Goal: Transaction & Acquisition: Subscribe to service/newsletter

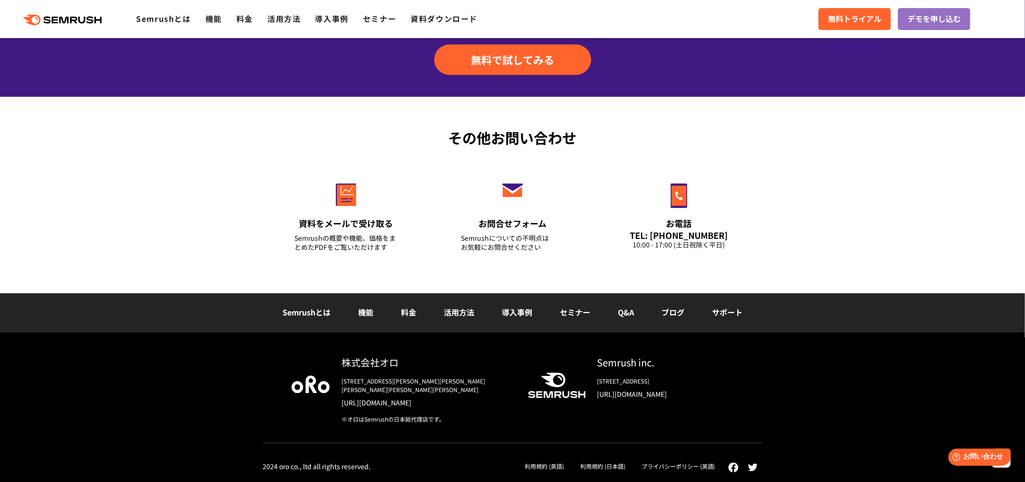
scroll to position [3732, 0]
click at [376, 355] on div "株式会社オロ" at bounding box center [427, 362] width 171 height 14
drag, startPoint x: 334, startPoint y: 328, endPoint x: 431, endPoint y: 329, distance: 96.6
click at [431, 355] on div "株式会社オロ 〒153-0063　東京都目黒区目黒3-9-1 目黒須田ビル https://www.oro.com/ja/ ※オロはSemrushの日本総代理…" at bounding box center [421, 389] width 183 height 68
copy div "株式会社オロ"
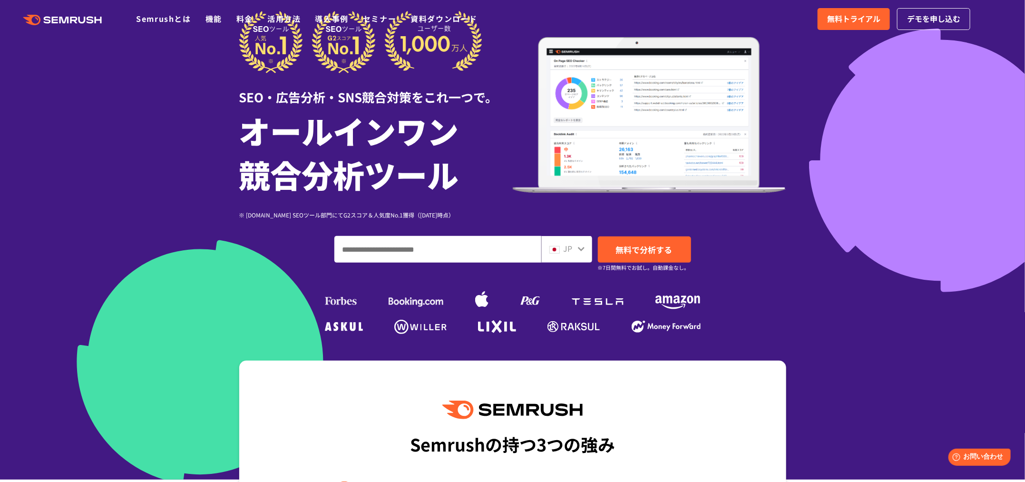
scroll to position [0, 0]
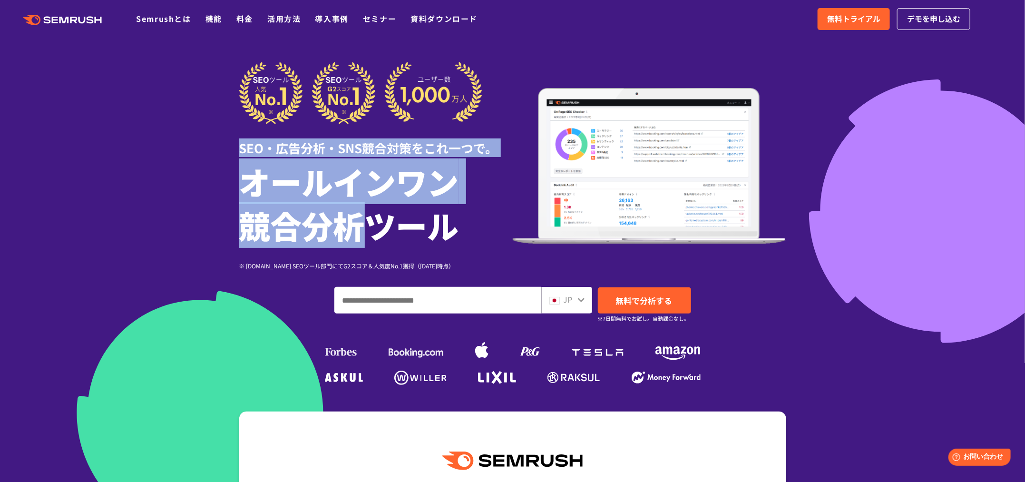
drag, startPoint x: 241, startPoint y: 151, endPoint x: 423, endPoint y: 265, distance: 215.0
click at [384, 254] on div "SEO・広告分析・SNS競合対策をこれ一つで。 オールインワン 競合分析ツール ※ G2.com SEOツール部門にてG2スコア＆人気度No.1獲得（2023…" at bounding box center [376, 166] width 274 height 208
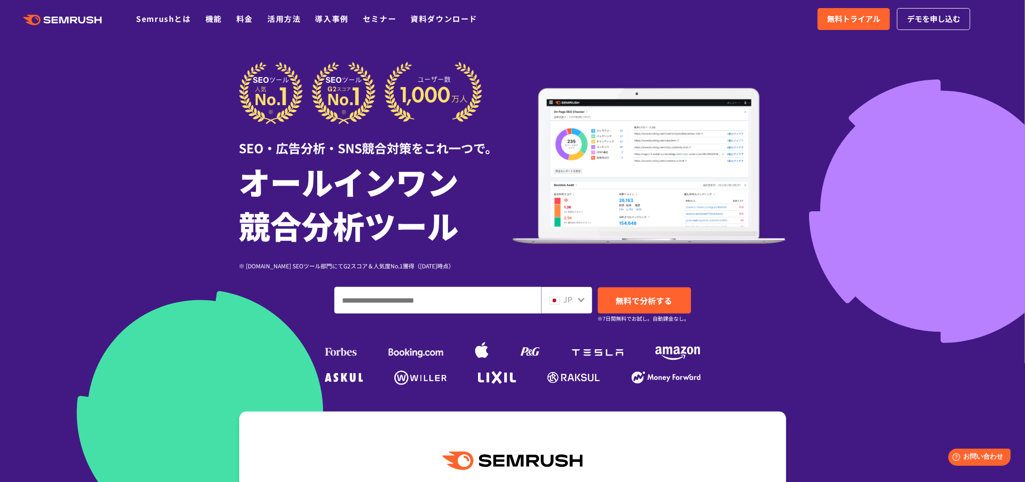
click at [442, 247] on h1 "オールインワン 競合分析ツール" at bounding box center [376, 203] width 274 height 88
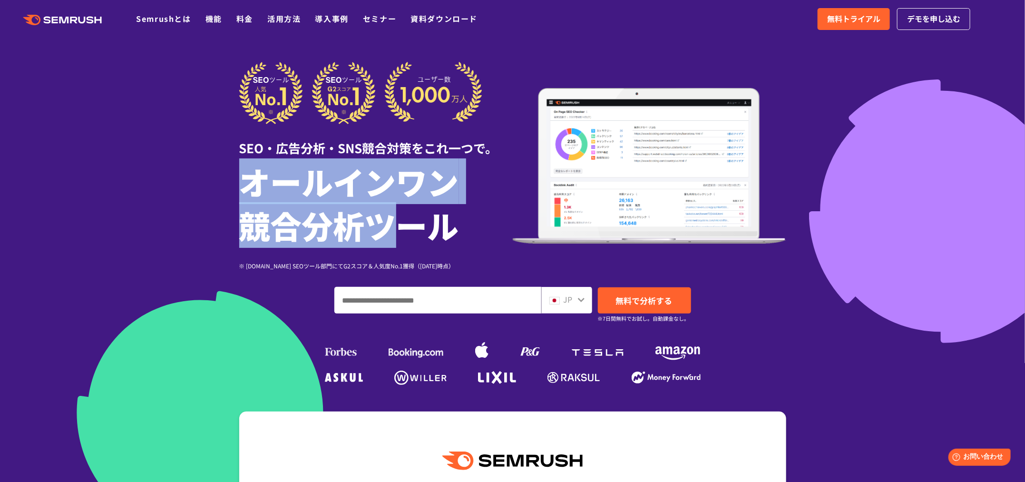
drag, startPoint x: 332, startPoint y: 171, endPoint x: 433, endPoint y: 248, distance: 127.3
click at [416, 242] on div "SEO・広告分析・SNS競合対策をこれ一つで。 オールインワン 競合分析ツール ※ G2.com SEOツール部門にてG2スコア＆人気度No.1獲得（2023…" at bounding box center [376, 166] width 274 height 208
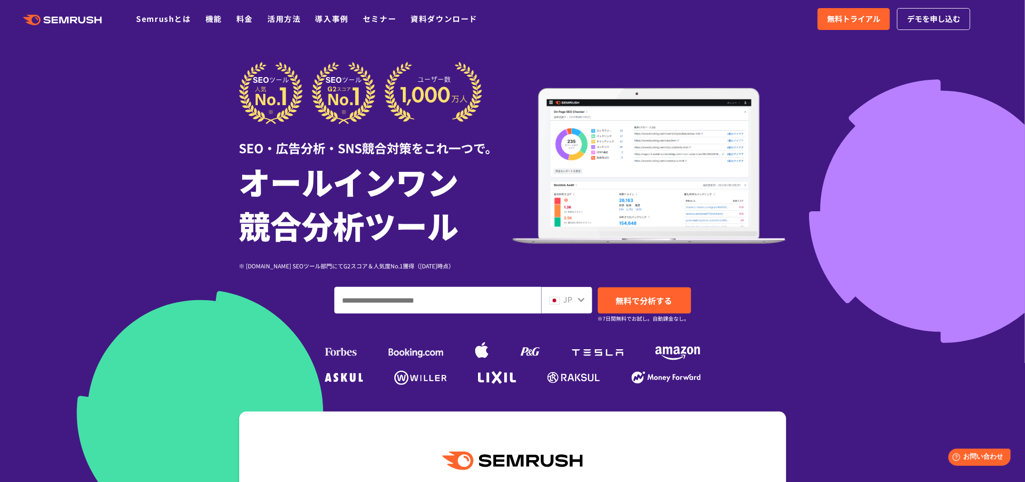
click at [451, 247] on h1 "オールインワン 競合分析ツール" at bounding box center [376, 203] width 274 height 88
click at [253, 20] on link "料金" at bounding box center [244, 18] width 17 height 11
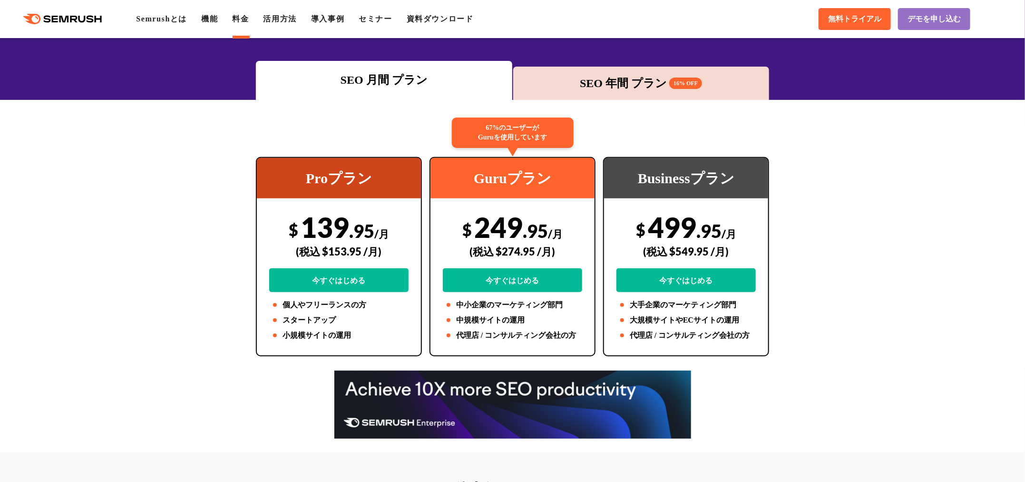
scroll to position [119, 0]
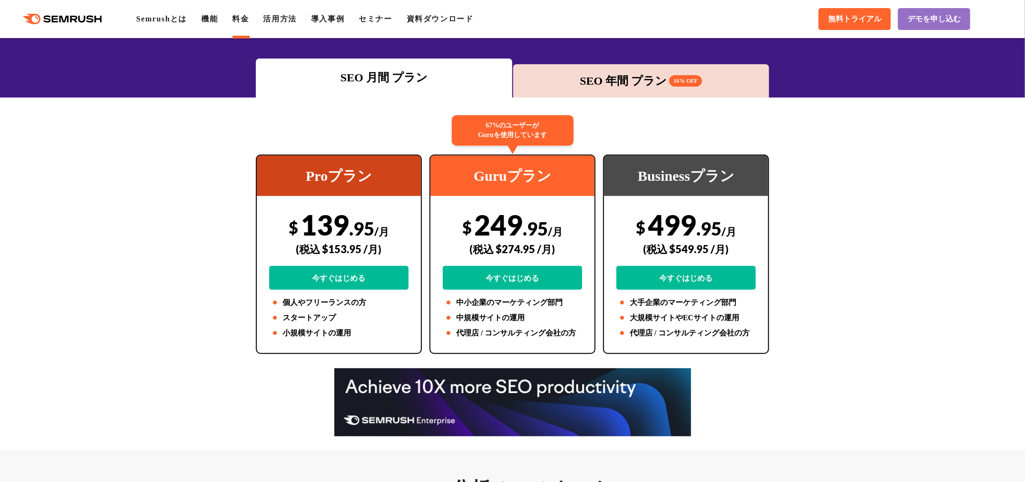
click at [620, 89] on div "SEO 年間 プラン 16% OFF" at bounding box center [641, 80] width 247 height 17
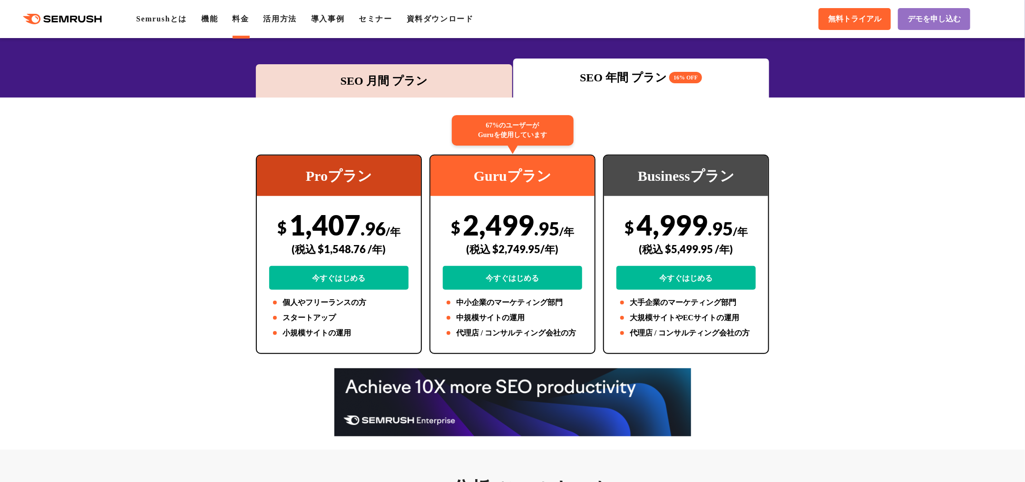
click at [336, 89] on div "SEO 月間 プラン" at bounding box center [384, 80] width 247 height 17
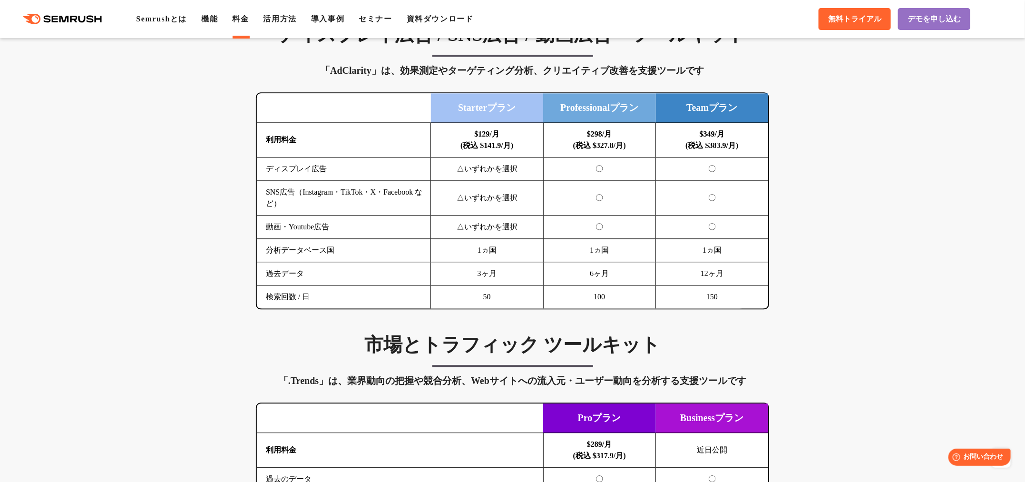
scroll to position [1308, 0]
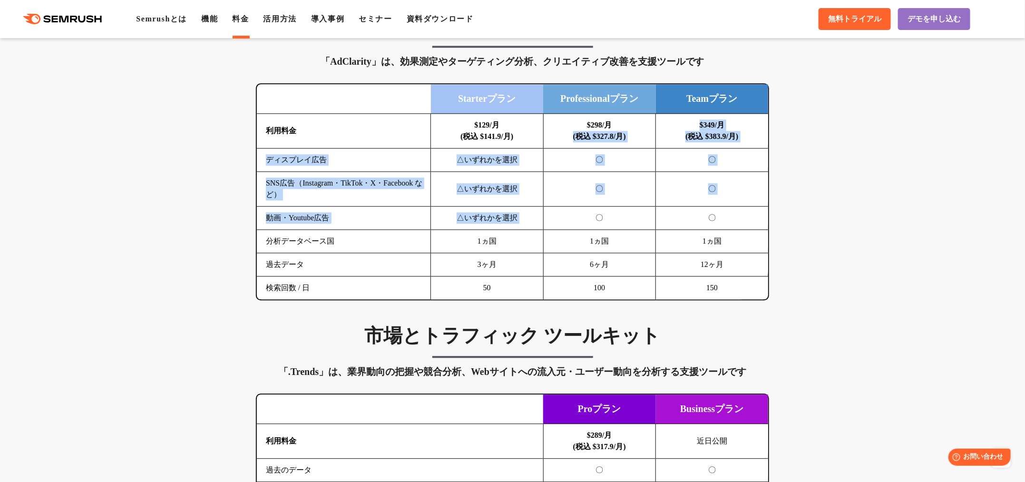
drag, startPoint x: 566, startPoint y: 234, endPoint x: 594, endPoint y: 334, distance: 104.4
click at [594, 300] on tbody "利用料金 $129/月 (税込 $141.9/月) $298/月 (税込 $327.8/月) $349/月 (税込 $383.9/月) ディスプレイ広告 △い…" at bounding box center [512, 207] width 511 height 186
click at [596, 253] on td "1ヵ国" at bounding box center [599, 241] width 113 height 23
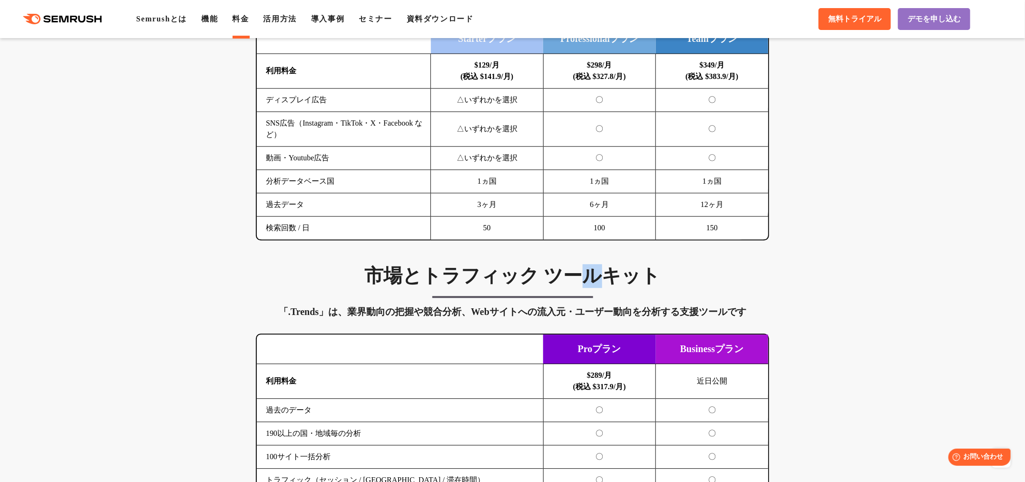
drag, startPoint x: 590, startPoint y: 353, endPoint x: 589, endPoint y: 364, distance: 10.5
click at [589, 363] on div "SEO分析 ツールキット キーワード調査やコンテンツ最適化、サイト診断、競合分析、成果の可視化までを一括支援するツールです 横にスワイプしてください Proプ…" at bounding box center [512, 252] width 1025 height 2102
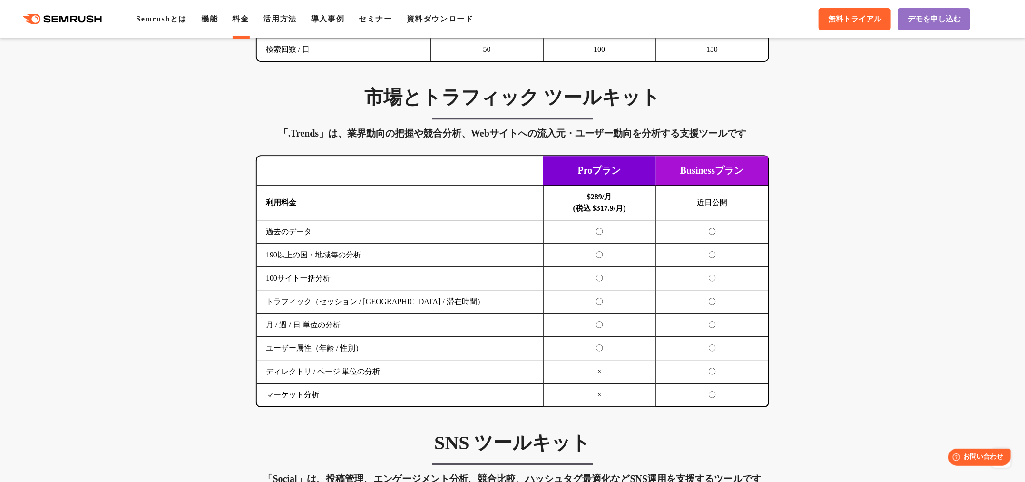
click at [489, 186] on td at bounding box center [400, 170] width 286 height 29
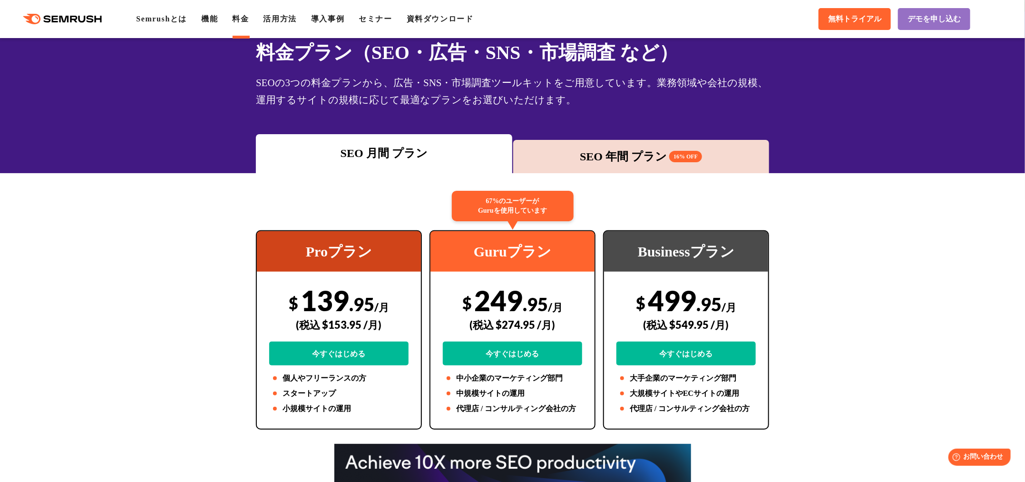
scroll to position [0, 0]
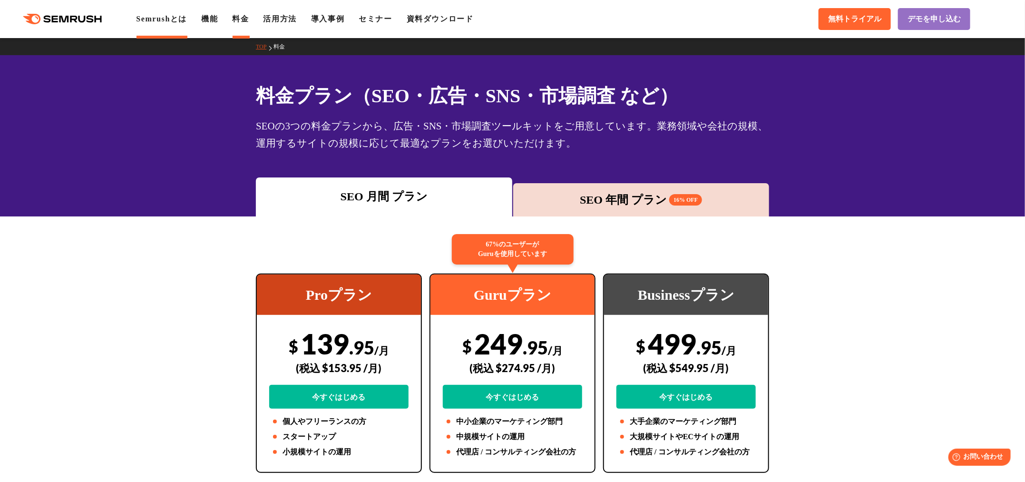
click at [187, 20] on link "Semrushとは" at bounding box center [161, 19] width 51 height 8
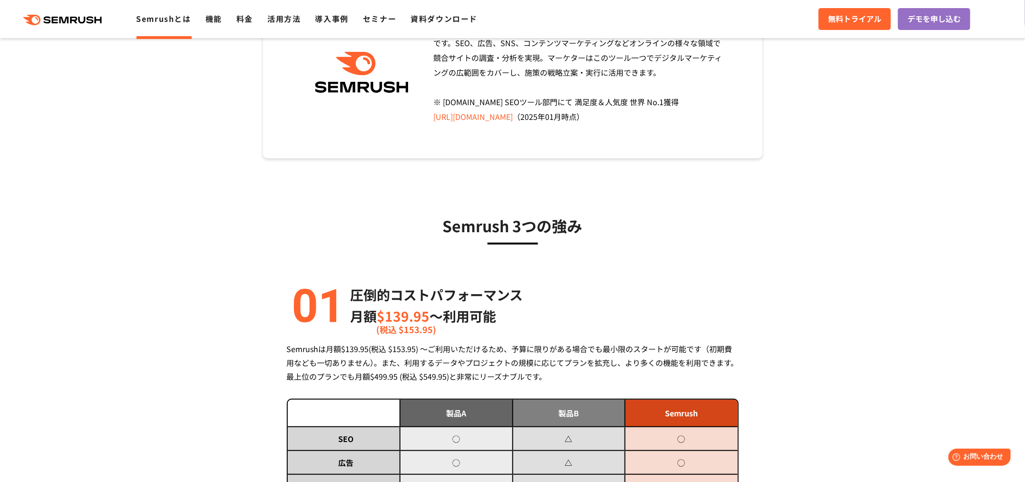
scroll to position [176, 0]
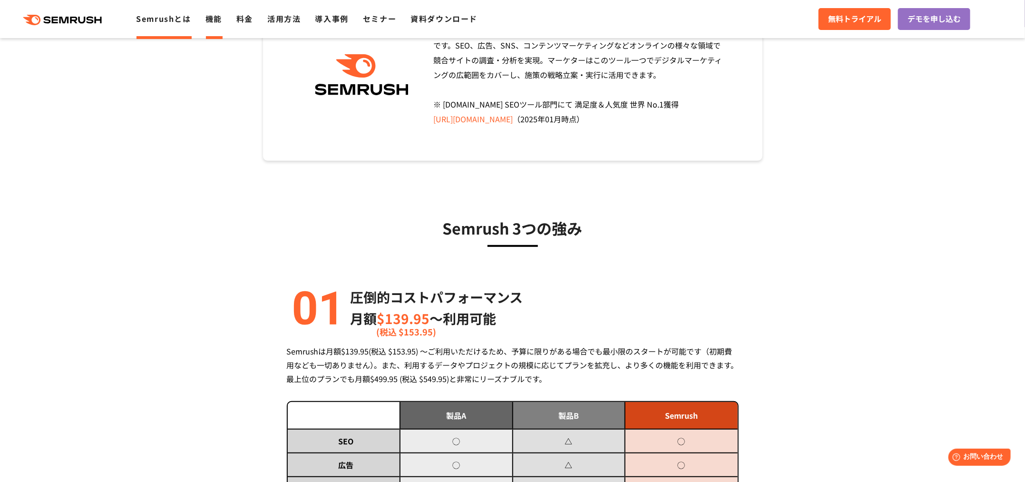
click at [222, 21] on link "機能" at bounding box center [214, 18] width 17 height 11
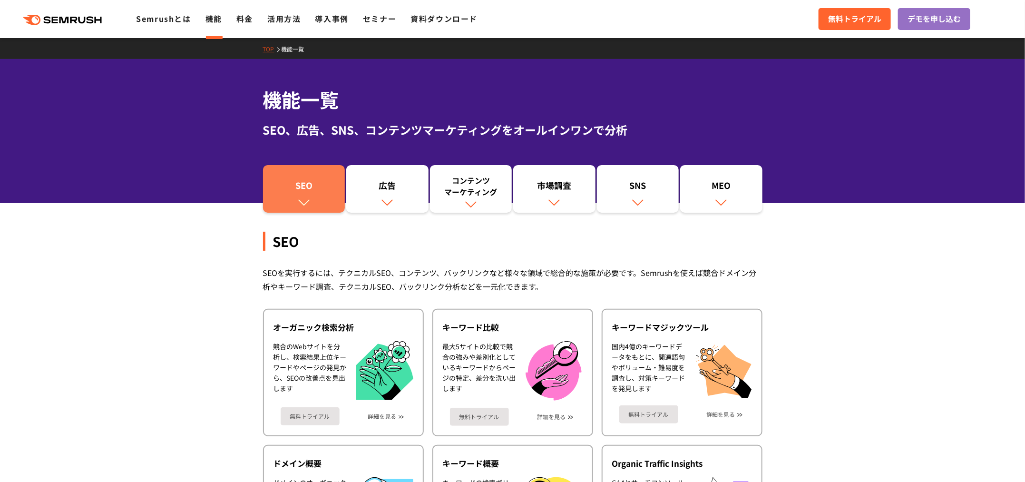
click at [311, 196] on div "SEO" at bounding box center [304, 187] width 73 height 16
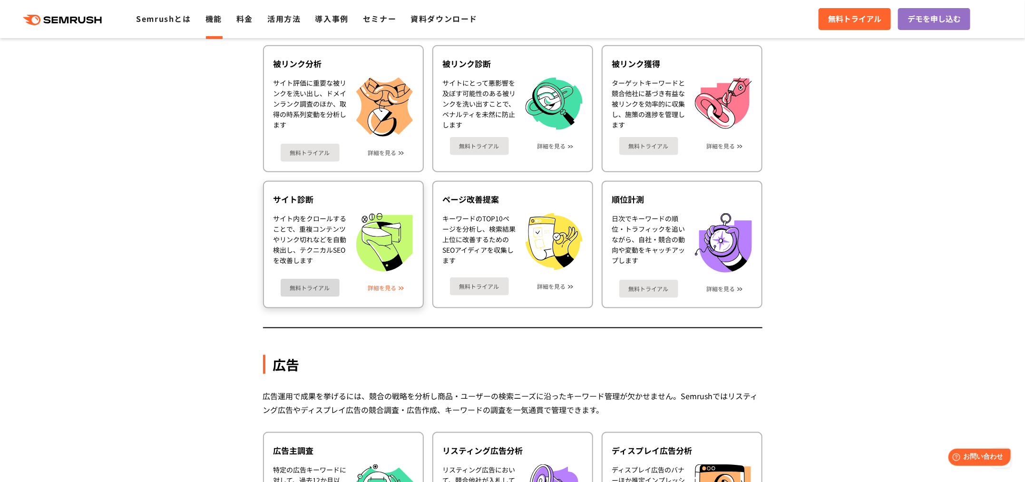
click at [386, 291] on link "詳細を見る" at bounding box center [382, 288] width 29 height 7
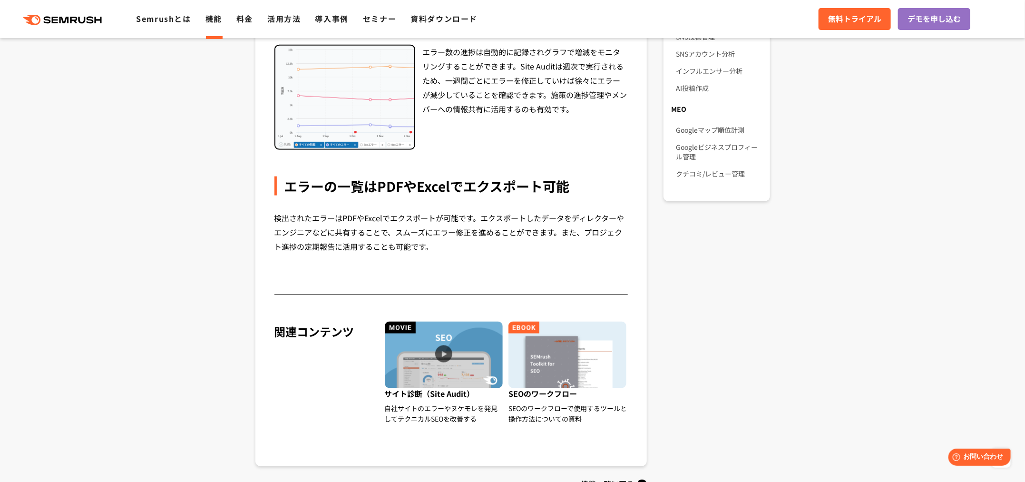
scroll to position [714, 0]
